Goal: Check status: Check status

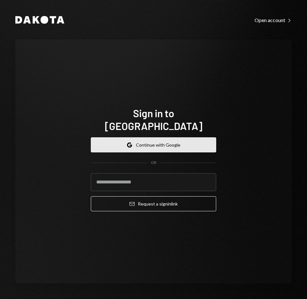
click at [152, 137] on button "Google Continue with Google" at bounding box center [153, 144] width 125 height 15
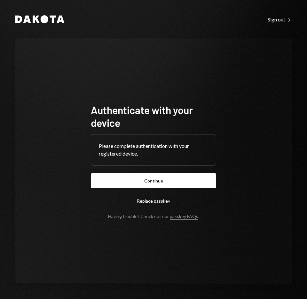
click at [91, 173] on button "Continue" at bounding box center [153, 180] width 125 height 15
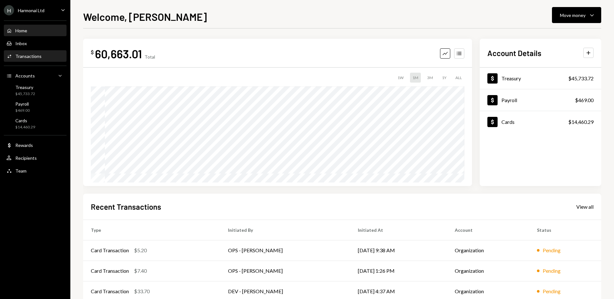
click at [38, 59] on div "Activities Transactions" at bounding box center [35, 56] width 58 height 11
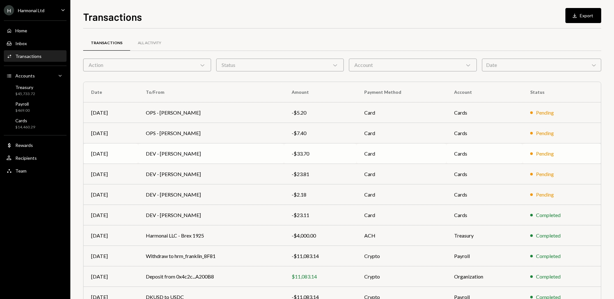
scroll to position [35, 0]
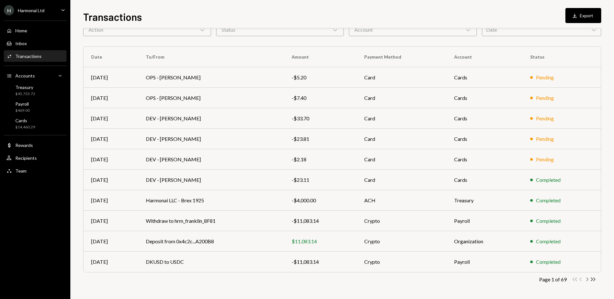
click at [307, 279] on icon "button" at bounding box center [587, 279] width 2 height 4
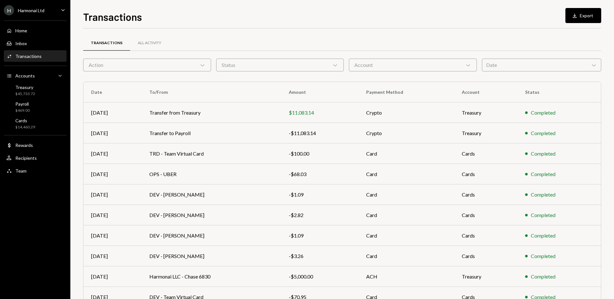
click at [307, 279] on div "Completed" at bounding box center [559, 276] width 68 height 8
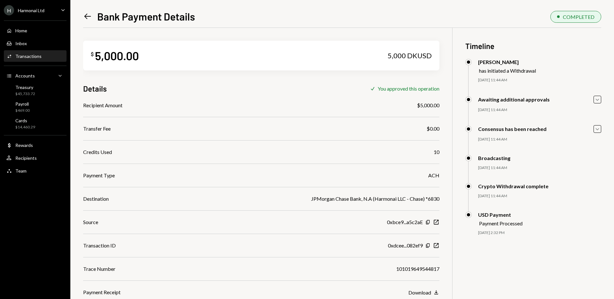
click at [87, 16] on icon at bounding box center [87, 16] width 7 height 5
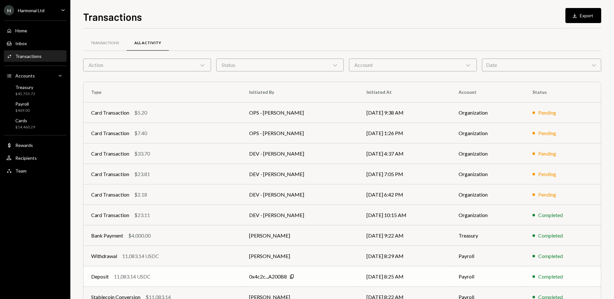
scroll to position [35, 0]
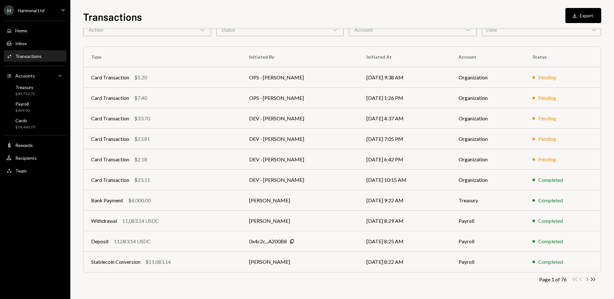
click at [307, 279] on icon "button" at bounding box center [587, 279] width 2 height 4
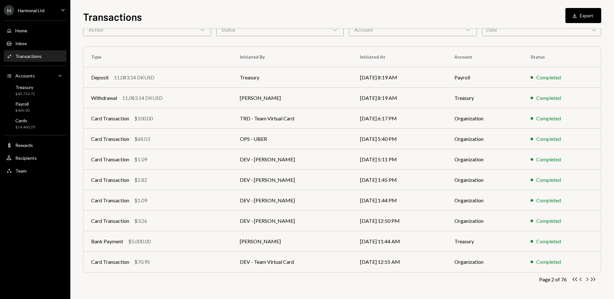
click at [307, 279] on icon "button" at bounding box center [587, 279] width 2 height 4
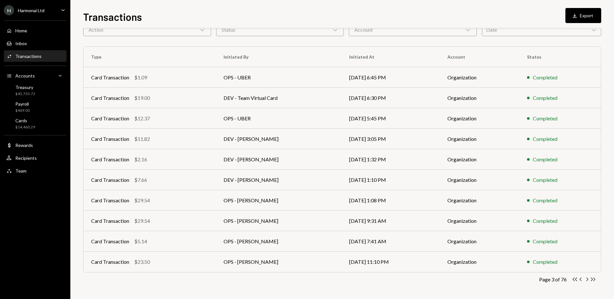
click at [307, 279] on icon "button" at bounding box center [587, 279] width 2 height 4
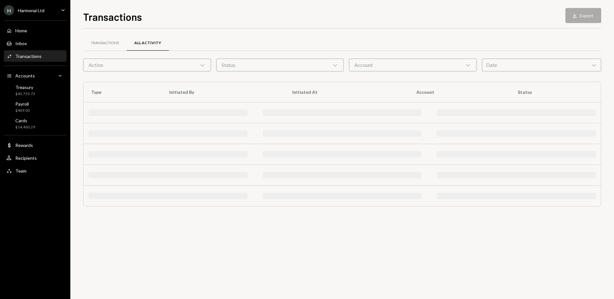
scroll to position [0, 0]
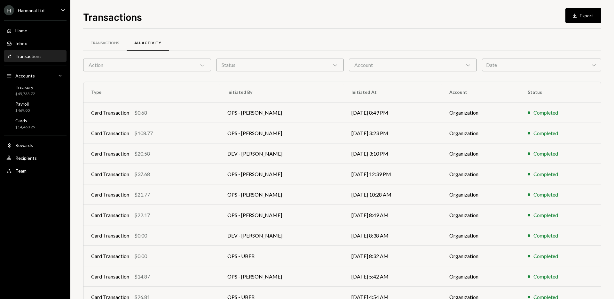
click at [307, 67] on div "Date Chevron Down" at bounding box center [541, 65] width 119 height 13
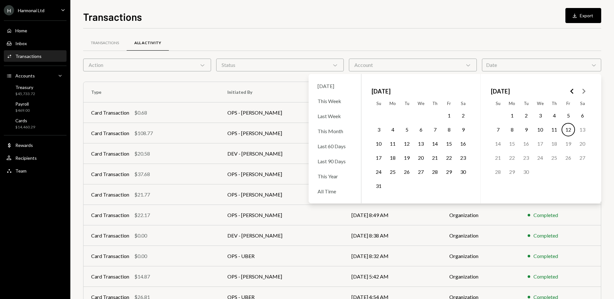
click at [307, 91] on icon "Go to the Previous Month" at bounding box center [572, 91] width 8 height 8
click at [307, 145] on button "16" at bounding box center [539, 143] width 13 height 13
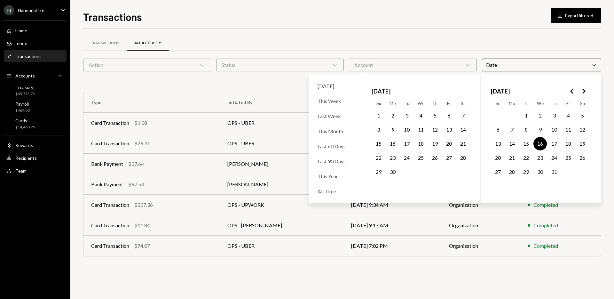
click at [307, 34] on div "Transactions All Activity Action Chevron Down Status Chevron Down Account Chevr…" at bounding box center [342, 148] width 518 height 240
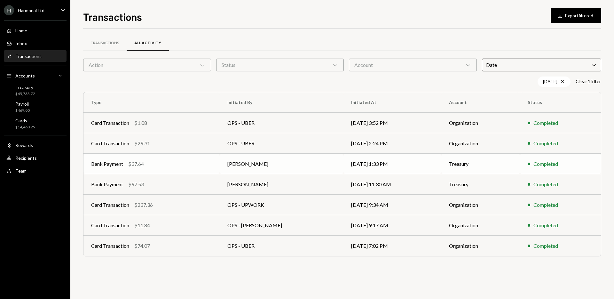
click at [307, 164] on td "07/16/25 1:33 PM" at bounding box center [392, 163] width 98 height 20
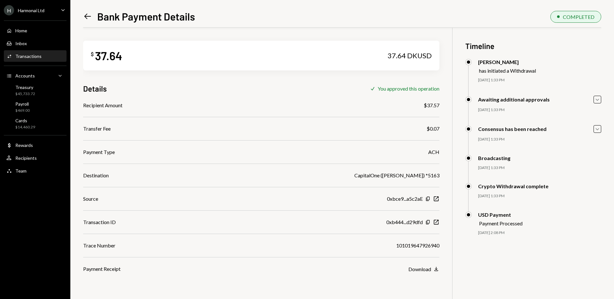
scroll to position [28, 0]
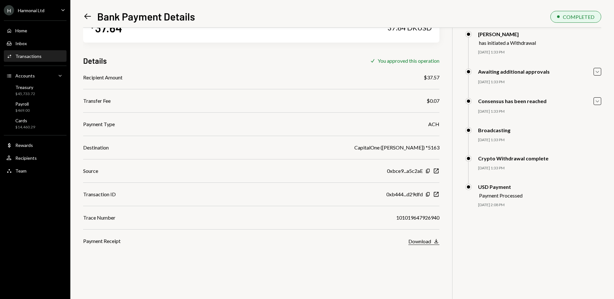
click at [307, 241] on div "Download" at bounding box center [419, 241] width 23 height 6
click at [307, 73] on div "Left Arrow Bank Payment Details COMPLETED $ 37.64 37.64 DKUSD Details Check You…" at bounding box center [341, 149] width 543 height 299
click at [307, 73] on icon "Caret Down" at bounding box center [597, 71] width 7 height 7
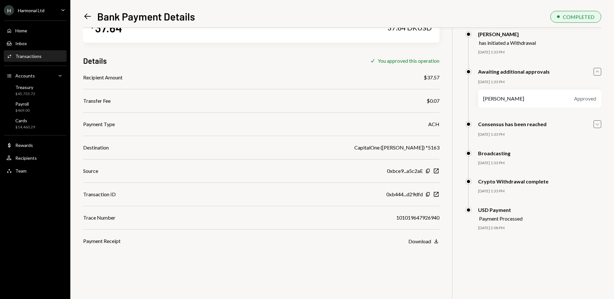
click at [307, 122] on icon "Caret Down" at bounding box center [597, 124] width 7 height 7
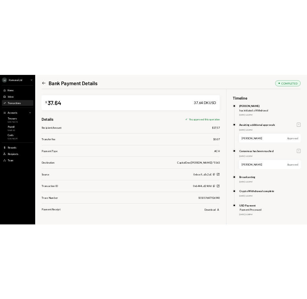
scroll to position [0, 0]
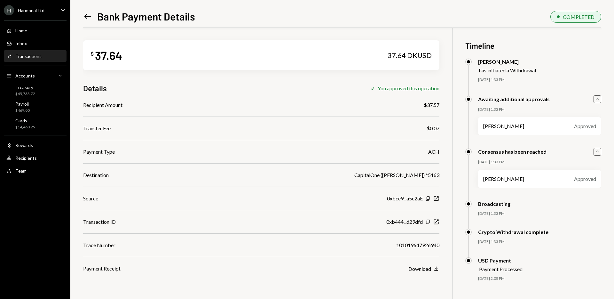
click at [87, 16] on icon "Left Arrow" at bounding box center [87, 16] width 9 height 9
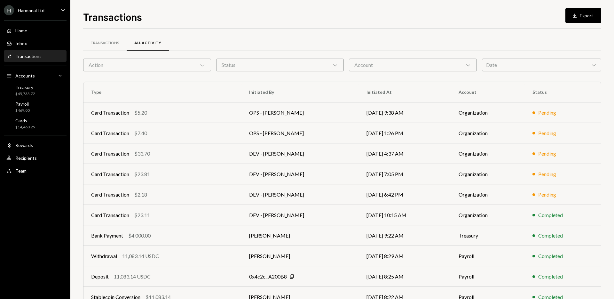
click at [307, 61] on div "Date Chevron Down" at bounding box center [541, 65] width 119 height 13
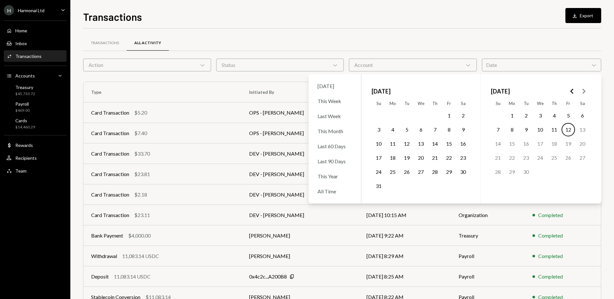
click at [307, 90] on polygon "Go to the Previous Month" at bounding box center [571, 91] width 3 height 5
click at [307, 144] on button "16" at bounding box center [539, 143] width 13 height 13
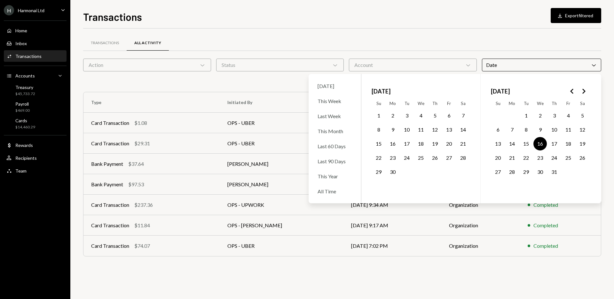
click at [307, 275] on div "Transactions All Activity Action Chevron Down Status Chevron Down Account Chevr…" at bounding box center [342, 163] width 518 height 270
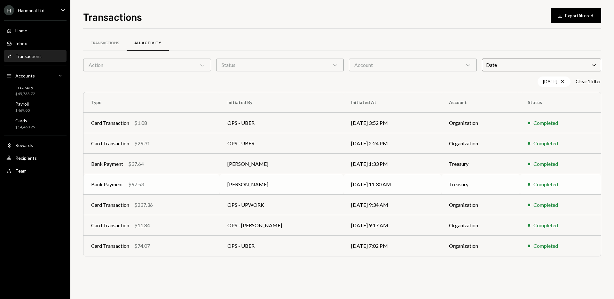
click at [302, 180] on td "Steve McNulty" at bounding box center [282, 184] width 124 height 20
